Goal: Information Seeking & Learning: Learn about a topic

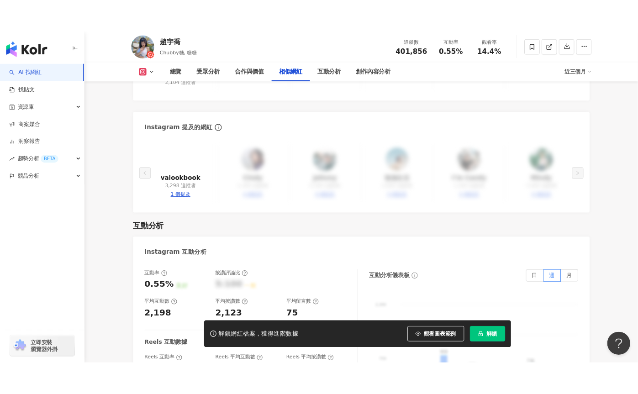
scroll to position [1596, 0]
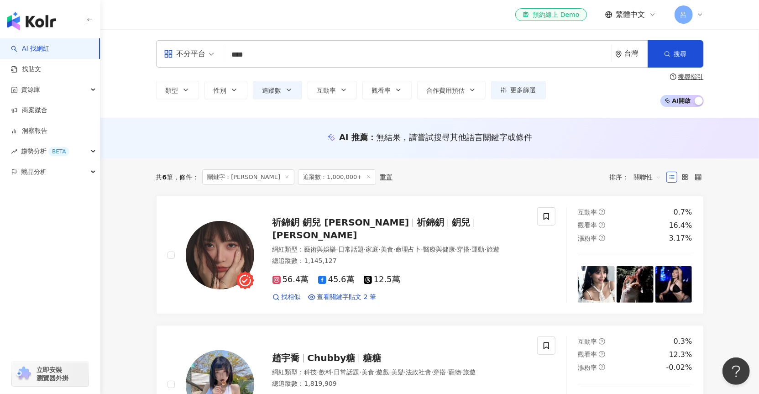
click at [698, 12] on icon at bounding box center [700, 14] width 7 height 7
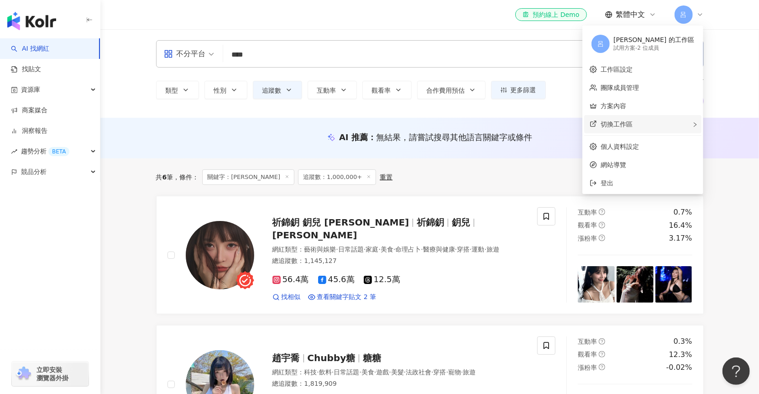
click at [667, 126] on div "切換工作區" at bounding box center [643, 124] width 117 height 18
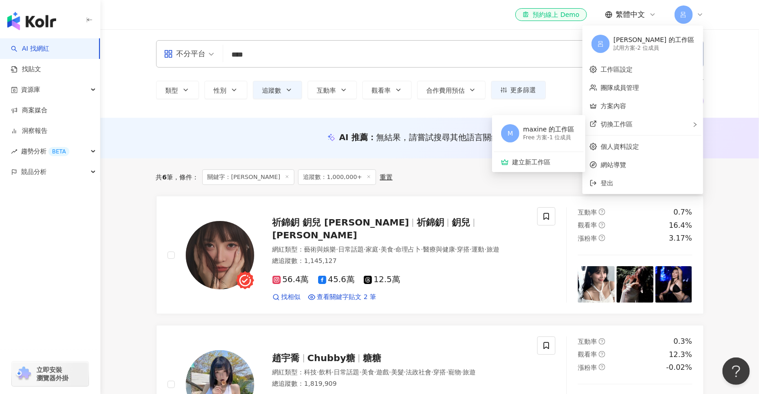
click at [662, 46] on div "試用方案 - 2 位成員" at bounding box center [654, 48] width 81 height 8
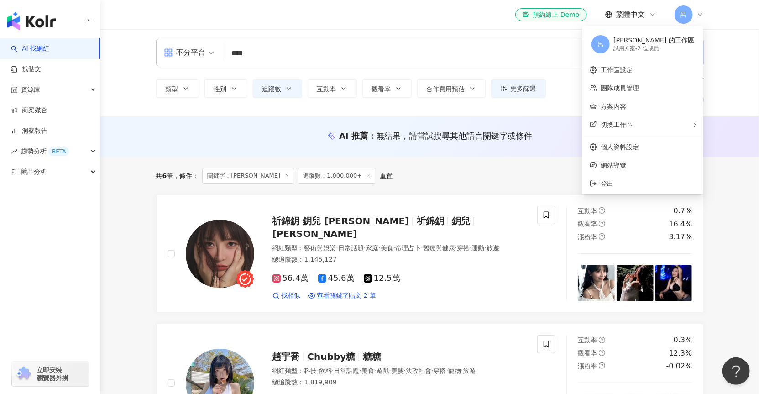
scroll to position [2, 0]
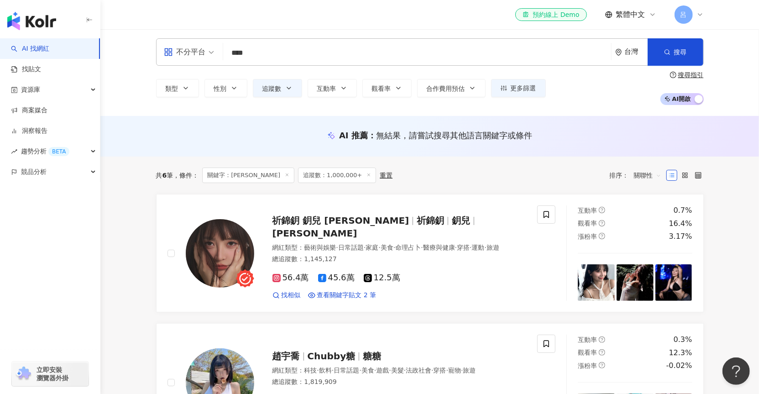
click at [113, 150] on div "AI 推薦 ： 無結果，請嘗試搜尋其他語言關鍵字或條件" at bounding box center [429, 136] width 659 height 41
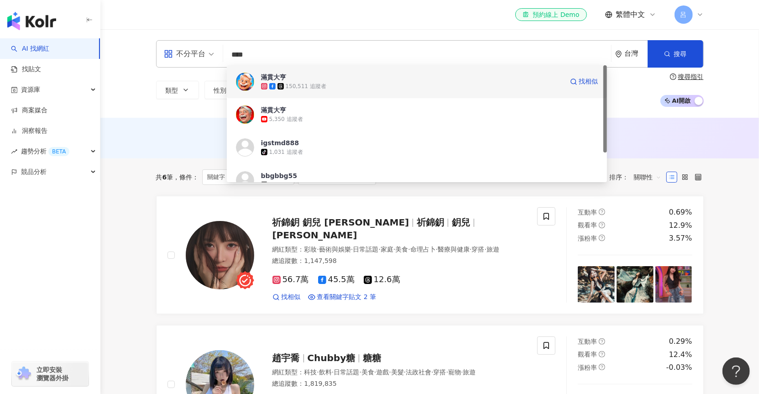
click at [279, 75] on div "滿貫大亨" at bounding box center [274, 77] width 26 height 9
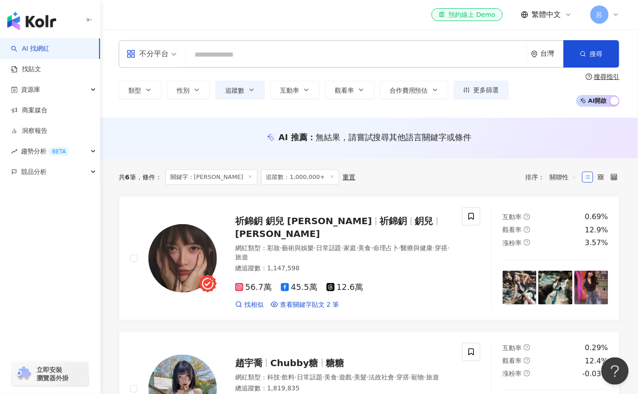
click at [264, 56] on input "search" at bounding box center [357, 54] width 334 height 17
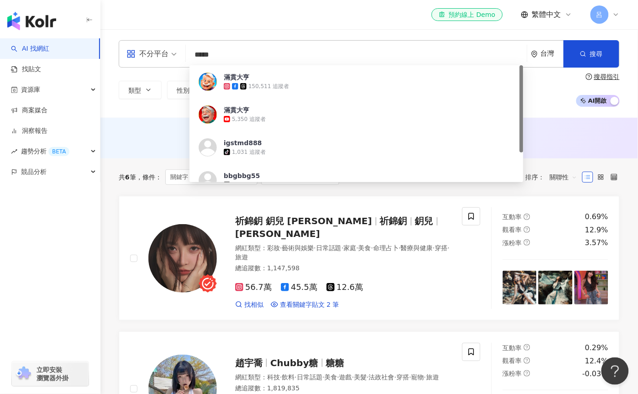
type input "****"
click at [150, 137] on div "AI 推薦 ： 無結果，請嘗試搜尋其他語言關鍵字或條件" at bounding box center [369, 137] width 501 height 11
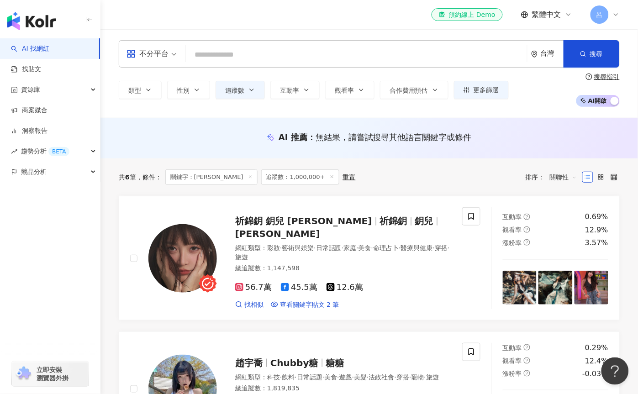
click at [224, 61] on input "search" at bounding box center [357, 54] width 334 height 17
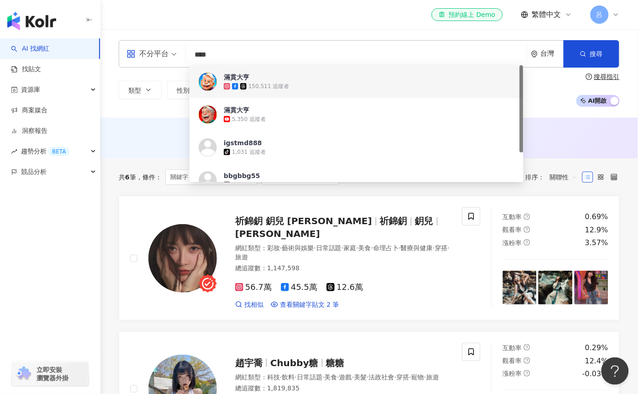
type input "****"
click at [164, 129] on div "AI 推薦 ： 無結果，請嘗試搜尋其他語言關鍵字或條件" at bounding box center [368, 138] width 537 height 41
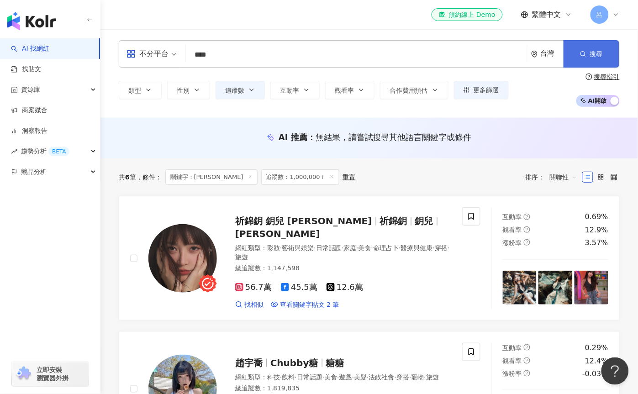
click at [587, 57] on button "搜尋" at bounding box center [592, 53] width 56 height 27
click at [248, 90] on icon "button" at bounding box center [251, 89] width 7 height 7
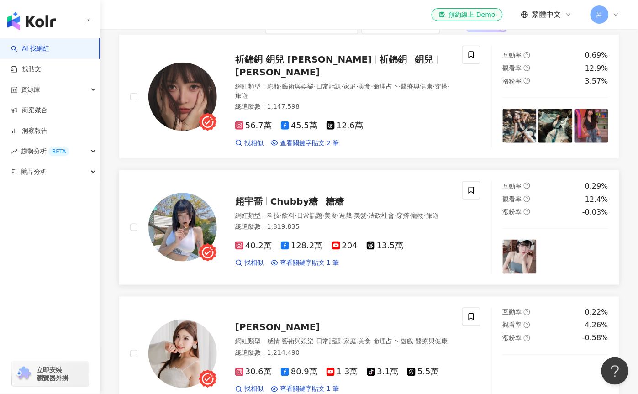
scroll to position [141, 0]
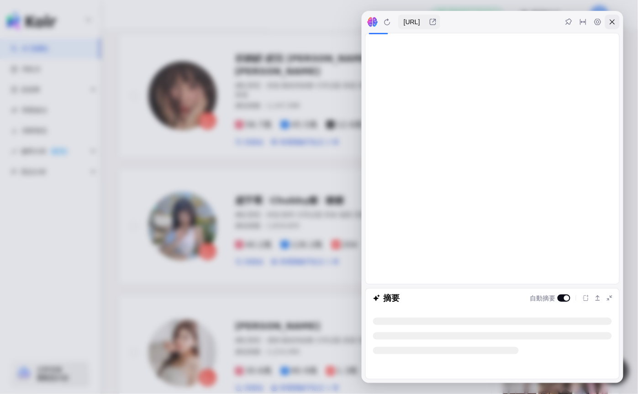
click at [613, 24] on icon at bounding box center [612, 21] width 7 height 7
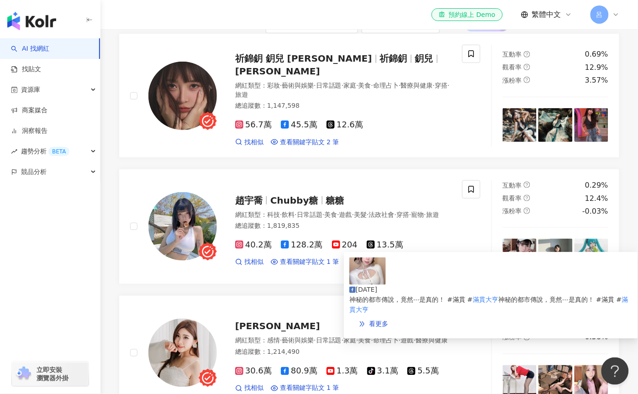
click at [417, 295] on div "神秘的都市傳說，竟然⋯是真的！ #滿貫 # 滿貫大亨 神秘的都市傳說，竟然⋯是真的！ #滿貫 # 滿貫大亨" at bounding box center [490, 305] width 283 height 20
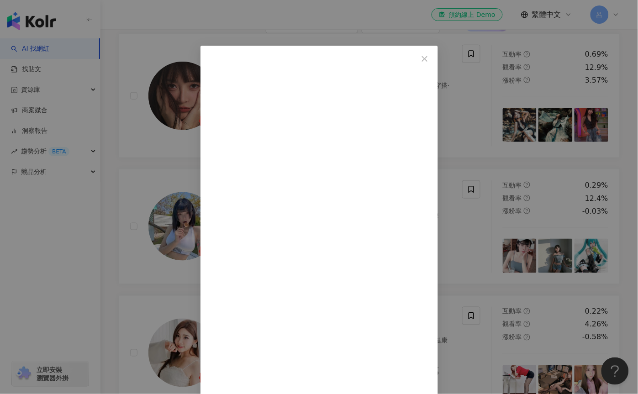
drag, startPoint x: 396, startPoint y: 63, endPoint x: 364, endPoint y: 62, distance: 31.5
copy span "趙宇喬"
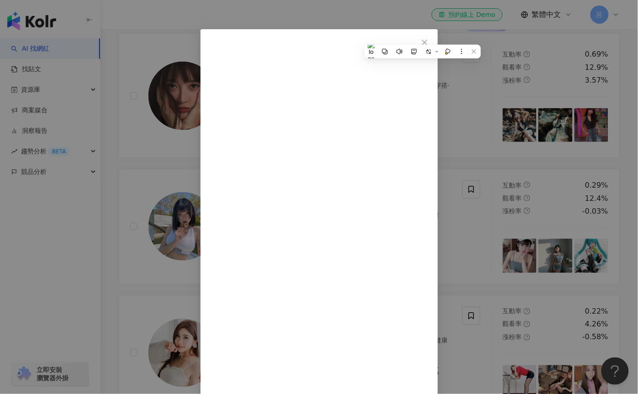
scroll to position [73, 0]
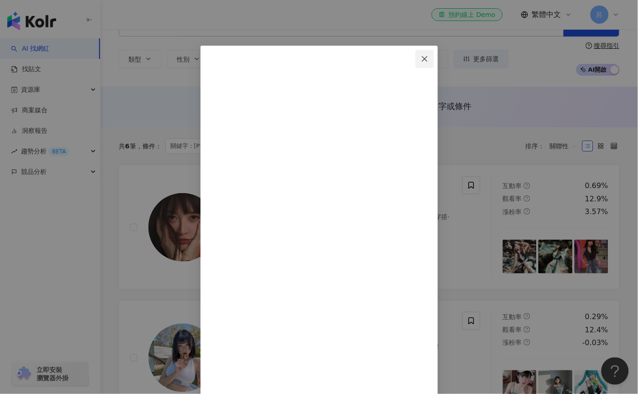
scroll to position [0, 0]
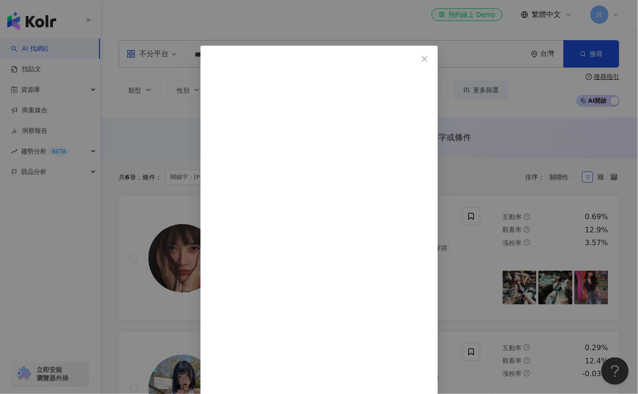
click at [434, 52] on button "Close" at bounding box center [425, 59] width 18 height 18
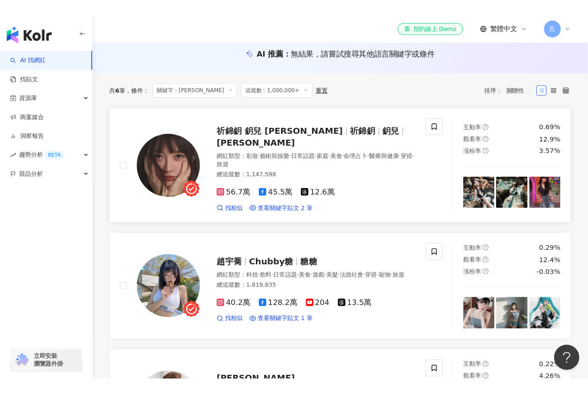
scroll to position [108, 0]
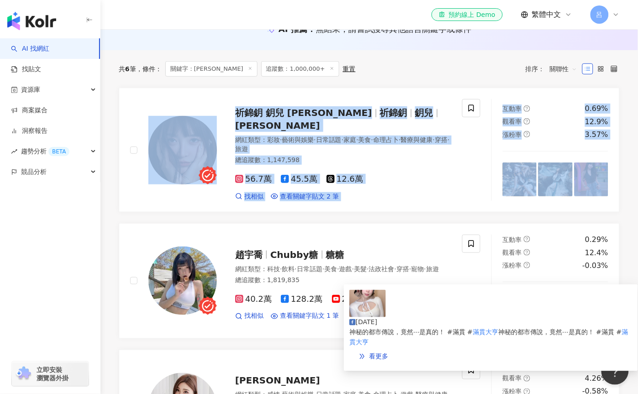
drag, startPoint x: 400, startPoint y: 299, endPoint x: 427, endPoint y: 298, distance: 27.0
click at [427, 317] on div "2025/1/24" at bounding box center [490, 322] width 283 height 10
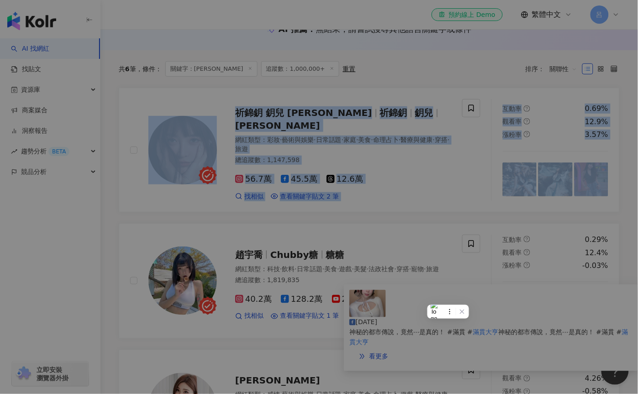
copy span "2025/1/24"
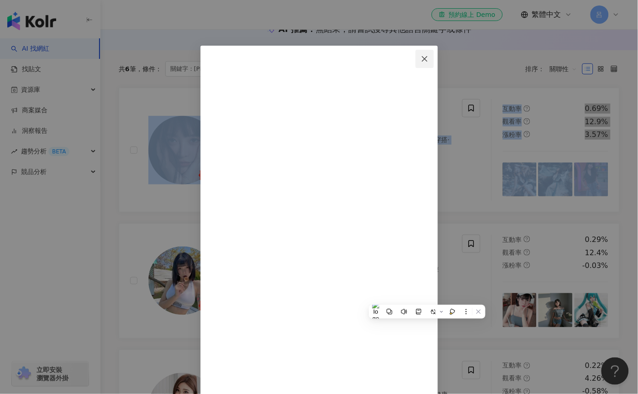
click at [427, 59] on icon "close" at bounding box center [424, 58] width 5 height 5
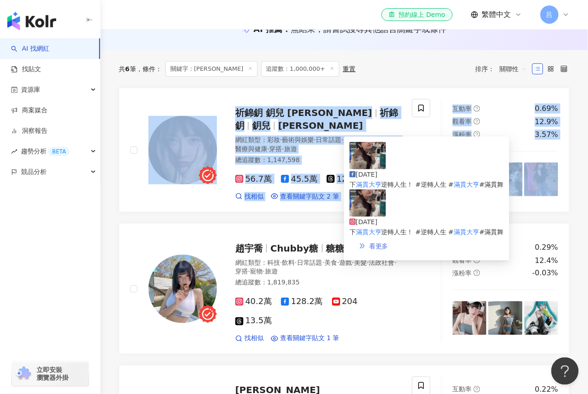
click at [388, 242] on span "看更多" at bounding box center [378, 245] width 19 height 7
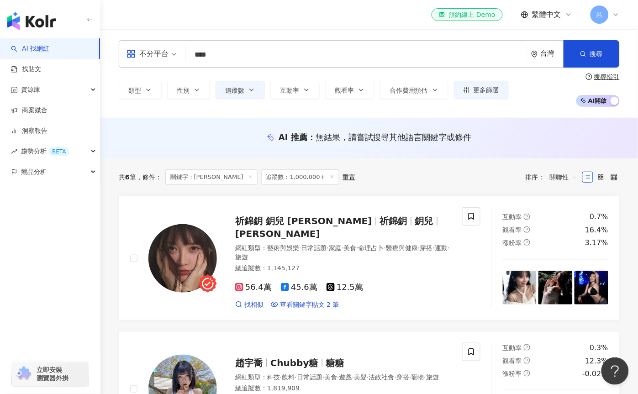
click at [333, 55] on input "****" at bounding box center [357, 54] width 334 height 17
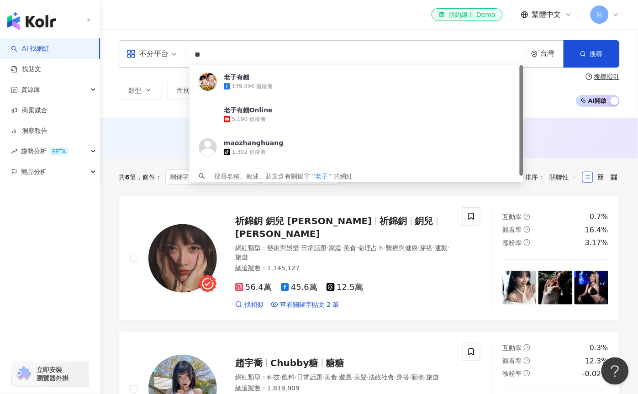
type input "*"
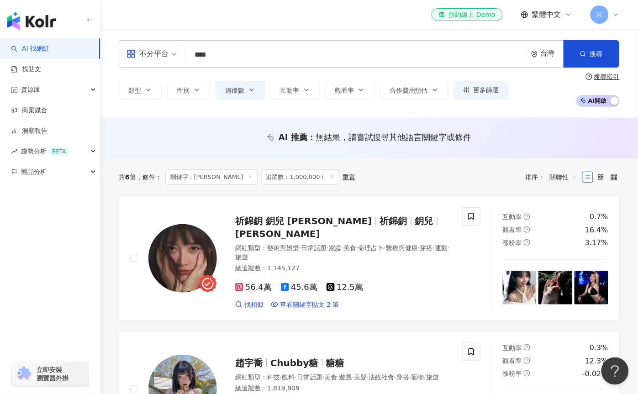
type input "****"
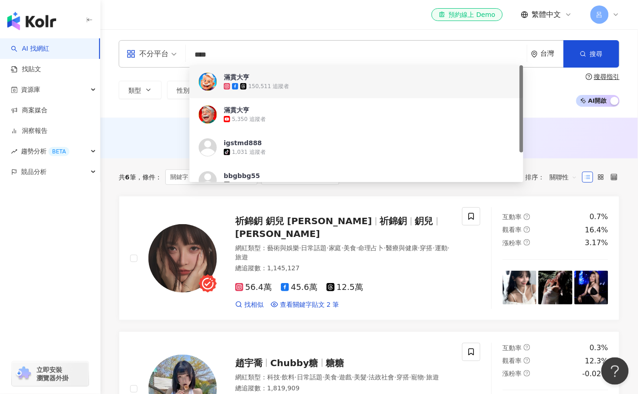
click at [343, 87] on div "150,511 追蹤者" at bounding box center [375, 86] width 303 height 9
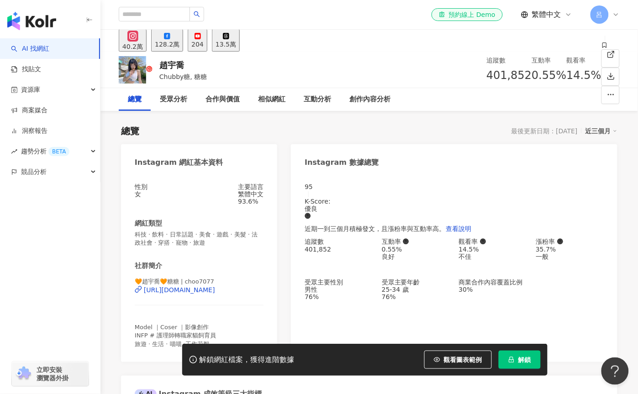
click at [179, 41] on div "128.2萬" at bounding box center [167, 44] width 25 height 7
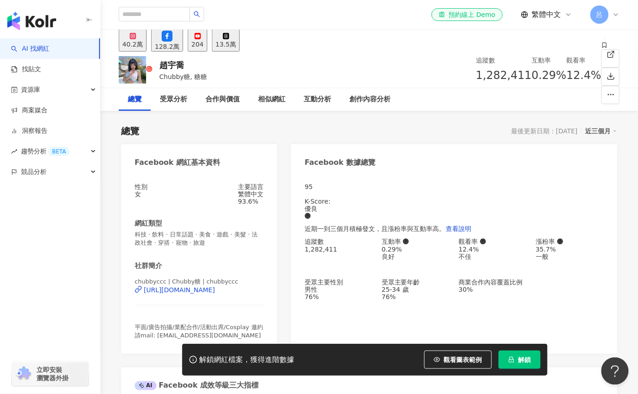
click at [476, 73] on div "追蹤數 1,282,411" at bounding box center [504, 69] width 56 height 29
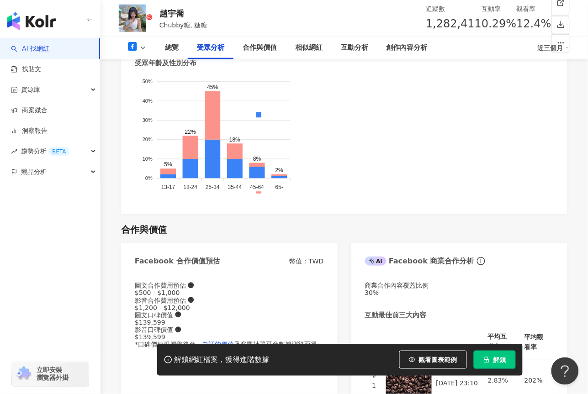
scroll to position [965, 0]
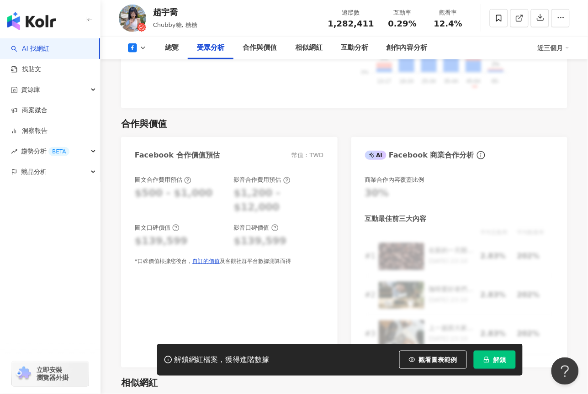
click at [274, 226] on icon at bounding box center [275, 227] width 2 height 3
click at [314, 270] on div "圖文合作費用預估 $500 - $1,000 影音合作費用預估 $1,200 - $12,000 圖文口碑價值 $139,599 影音口碑價值 $139,59…" at bounding box center [229, 267] width 216 height 201
drag, startPoint x: 318, startPoint y: 193, endPoint x: 233, endPoint y: 199, distance: 85.1
click at [231, 200] on div "圖文合作費用預估 $500 - $1,000 影音合作費用預估 $1,200 - $12,000" at bounding box center [229, 195] width 189 height 39
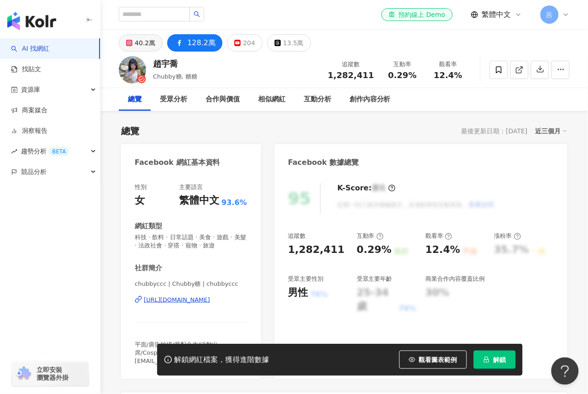
click at [137, 42] on div "40.2萬" at bounding box center [145, 43] width 21 height 13
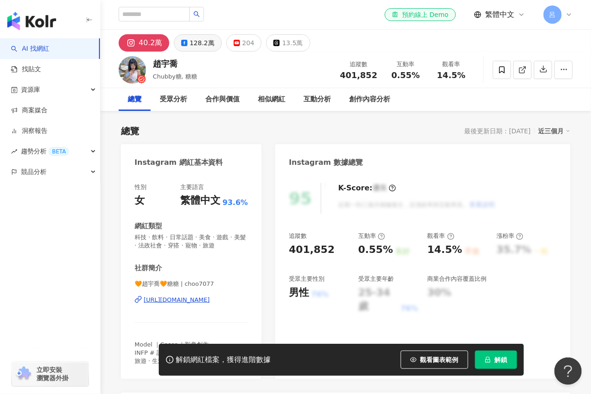
click at [199, 47] on div "128.2萬" at bounding box center [202, 43] width 25 height 13
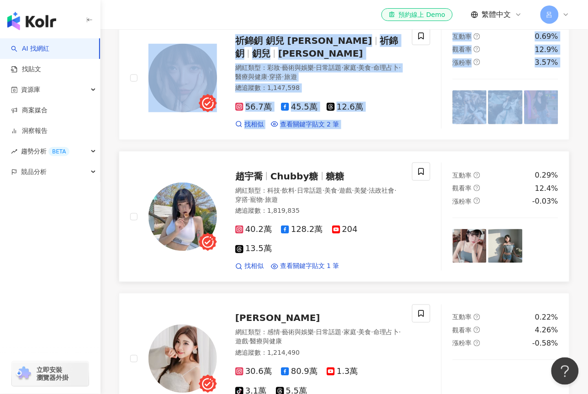
scroll to position [159, 0]
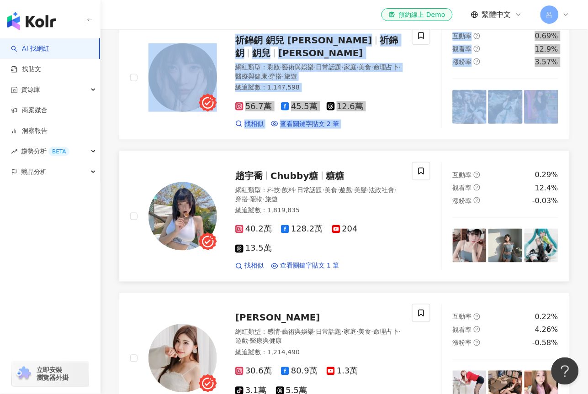
click at [478, 178] on icon "question-circle" at bounding box center [477, 175] width 6 height 6
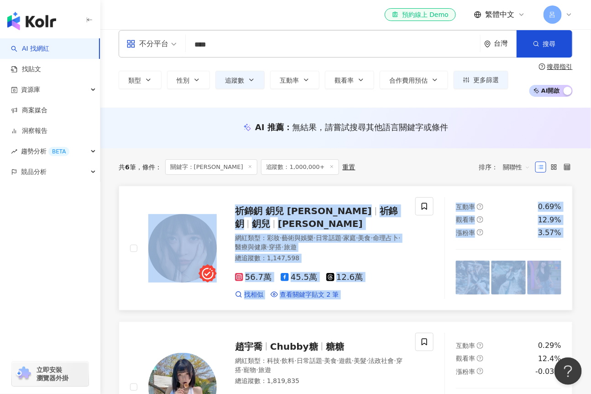
scroll to position [0, 0]
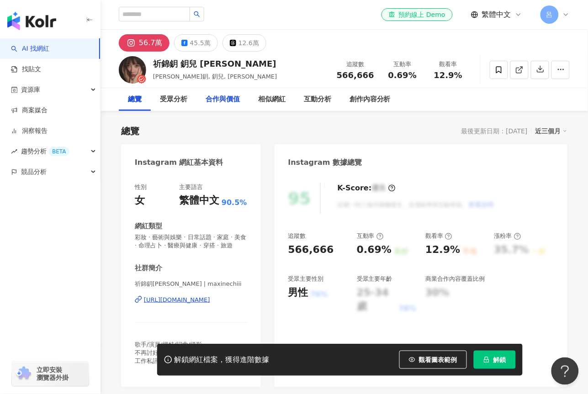
click at [228, 103] on div "合作與價值" at bounding box center [222, 99] width 34 height 11
click at [197, 47] on div "45.5萬" at bounding box center [200, 43] width 21 height 13
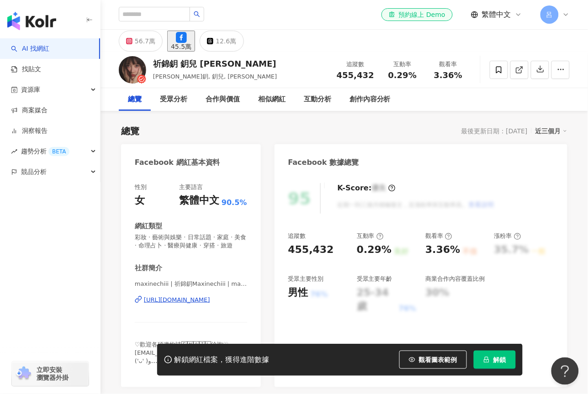
click at [188, 43] on div "45.5萬" at bounding box center [181, 46] width 21 height 7
drag, startPoint x: 360, startPoint y: 249, endPoint x: 381, endPoint y: 248, distance: 21.1
click at [382, 248] on div "0.29%" at bounding box center [374, 250] width 35 height 14
copy div "0.29%"
drag, startPoint x: 289, startPoint y: 250, endPoint x: 369, endPoint y: 235, distance: 82.1
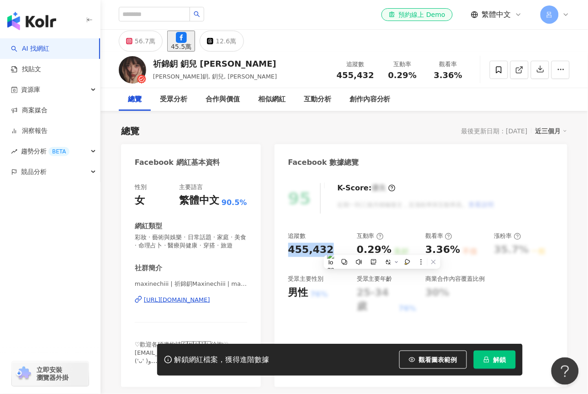
click at [325, 248] on div "455,432" at bounding box center [311, 250] width 46 height 14
copy div "455,432"
click at [358, 248] on div "0.29%" at bounding box center [374, 250] width 35 height 14
drag, startPoint x: 356, startPoint y: 248, endPoint x: 381, endPoint y: 247, distance: 25.6
click at [381, 247] on div "追蹤數 455,432 互動率 0.29% 良好 觀看率 3.36% 不佳 漲粉率 35.7% 一般 受眾主要性別 男性 76% 受眾主要年齡 25-34 歲…" at bounding box center [420, 273] width 265 height 82
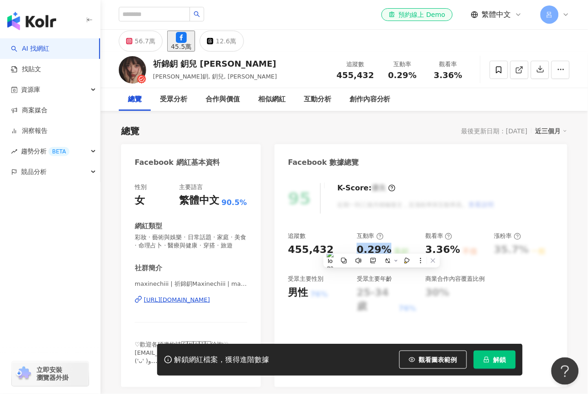
copy div "0.29%"
drag, startPoint x: 427, startPoint y: 248, endPoint x: 558, endPoint y: 244, distance: 131.1
click at [449, 248] on div "3.36%" at bounding box center [442, 250] width 35 height 14
copy div "3.36"
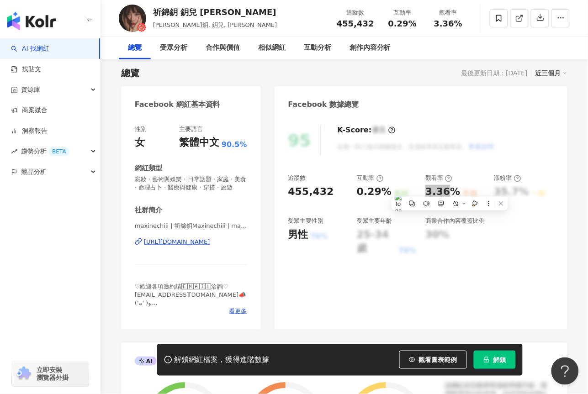
scroll to position [75, 0]
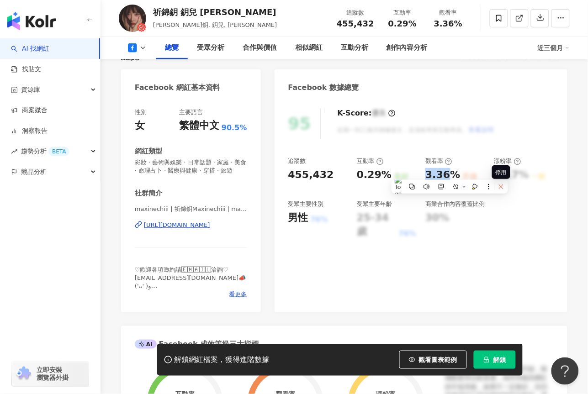
click at [500, 186] on icon at bounding box center [501, 186] width 4 height 4
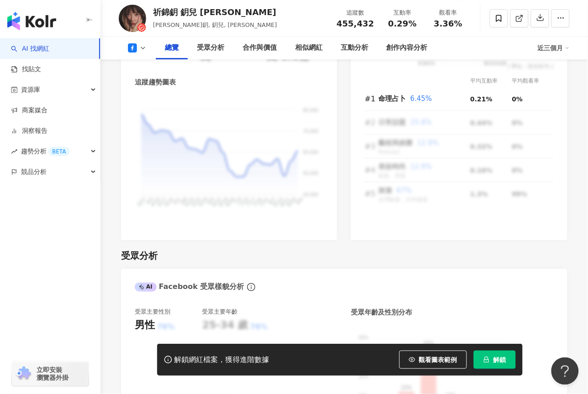
scroll to position [417, 0]
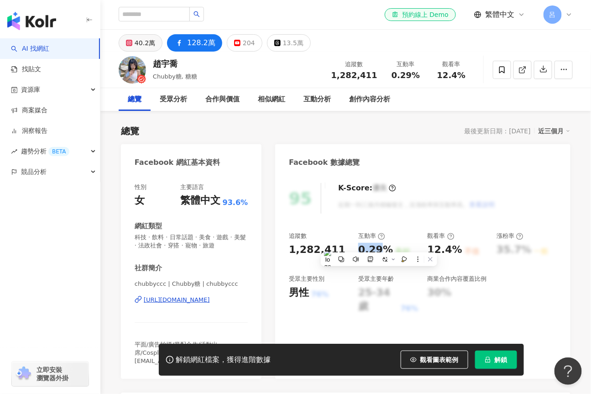
click at [140, 44] on div "40.2萬" at bounding box center [145, 43] width 21 height 13
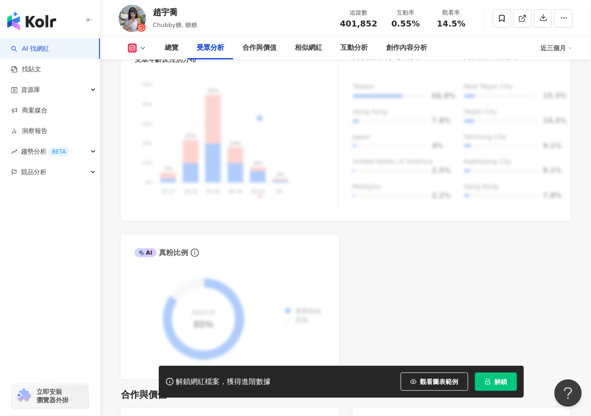
scroll to position [1106, 0]
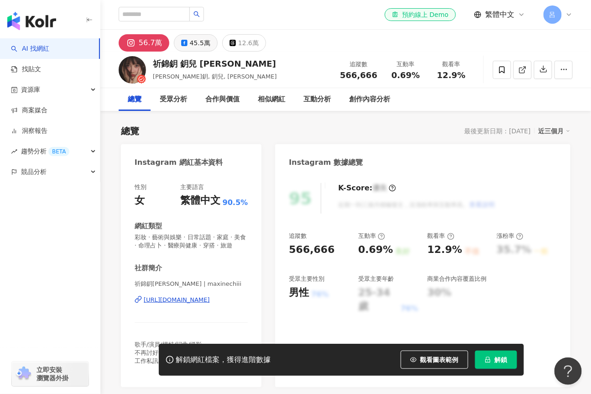
click at [183, 38] on button "45.5萬" at bounding box center [196, 42] width 44 height 17
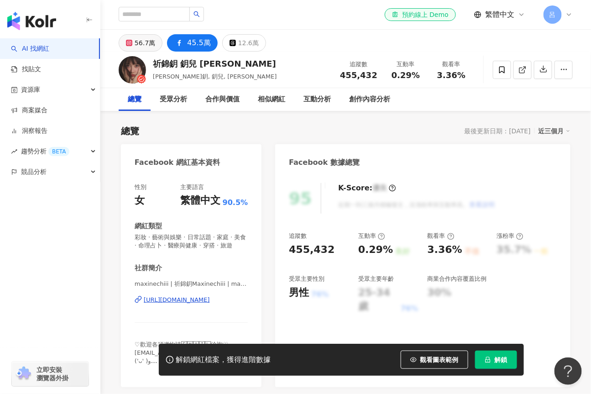
click at [141, 43] on div "56.7萬" at bounding box center [145, 43] width 21 height 13
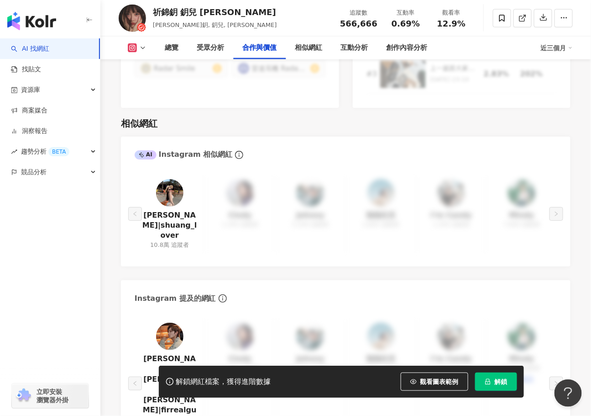
scroll to position [1632, 0]
